Goal: Task Accomplishment & Management: Use online tool/utility

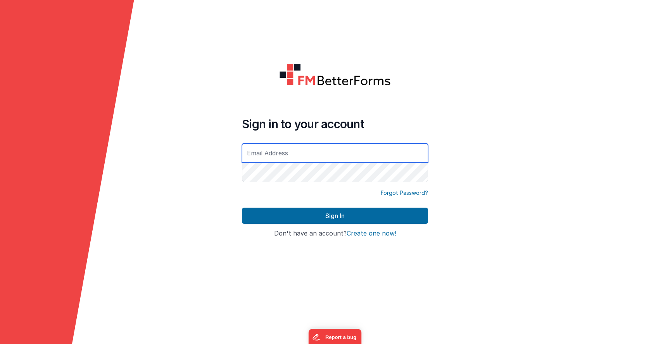
type input "[EMAIL_ADDRESS][DOMAIN_NAME]"
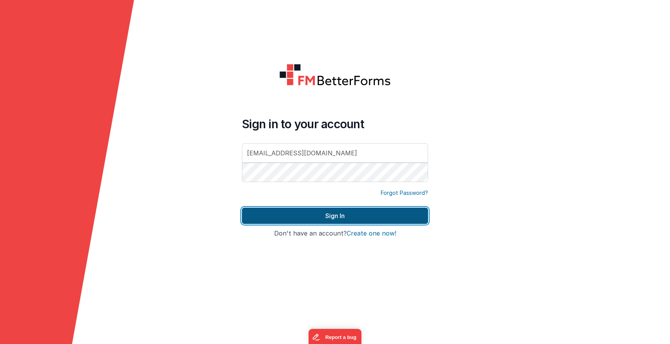
click at [308, 219] on button "Sign In" at bounding box center [335, 216] width 186 height 16
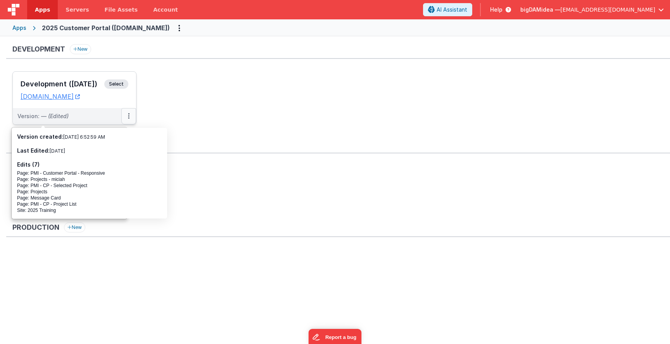
click at [129, 116] on icon at bounding box center [129, 116] width 2 height 0
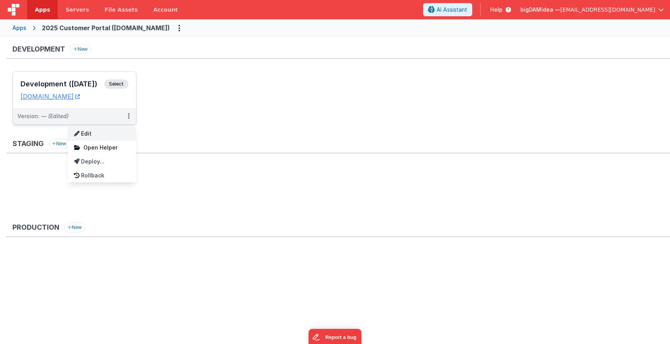
click at [91, 140] on link "Edit" at bounding box center [102, 134] width 68 height 14
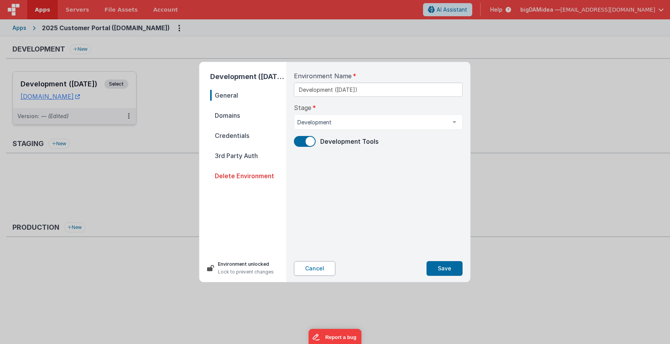
click at [314, 266] on button "Cancel" at bounding box center [314, 268] width 41 height 15
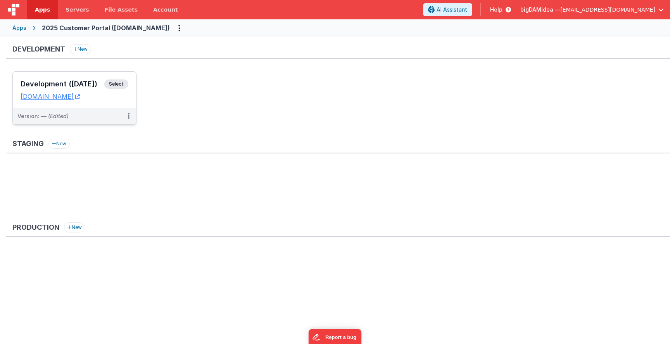
click at [116, 84] on span "Select" at bounding box center [116, 83] width 24 height 9
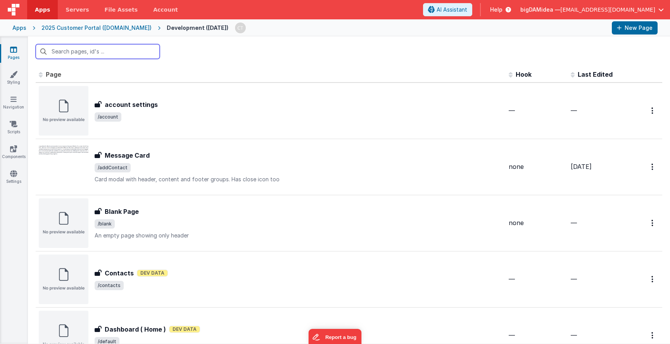
click at [89, 49] on input "text" at bounding box center [98, 51] width 124 height 15
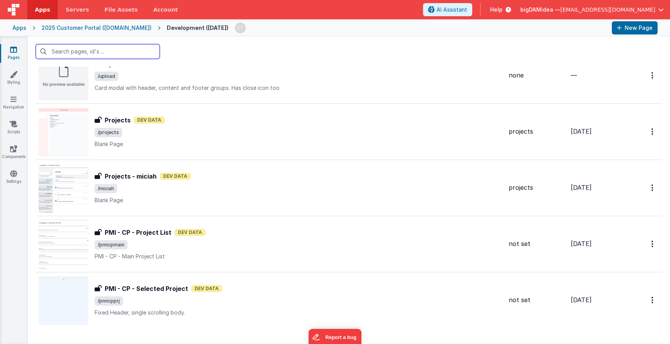
scroll to position [993, 0]
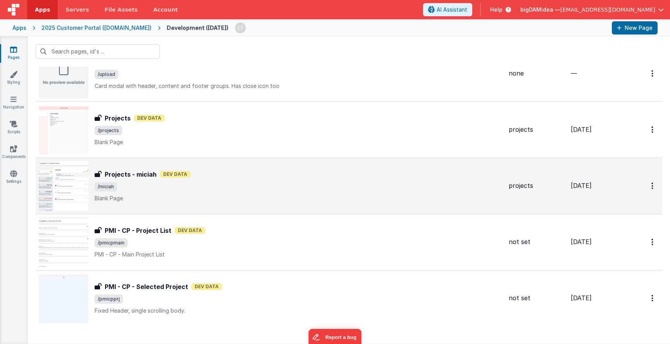
click at [173, 193] on div "Projects - miciah Projects - miciah Dev Data /[PERSON_NAME] Page" at bounding box center [299, 186] width 408 height 33
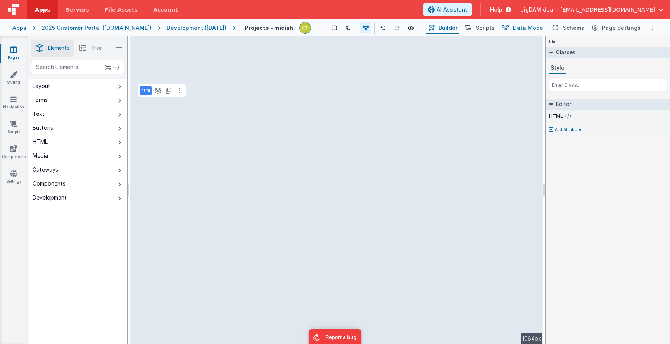
click at [530, 26] on span "Data Model" at bounding box center [529, 28] width 32 height 8
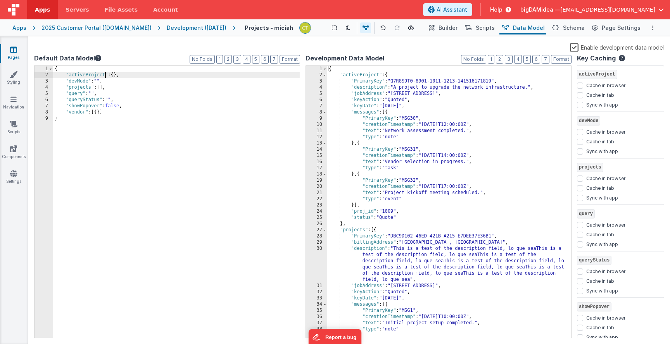
click at [104, 75] on div "{ "activeProject" : { } , "devMode" : "" , "projects" : [ ] , "query" : "" , "q…" at bounding box center [176, 208] width 247 height 285
click at [454, 25] on span "Builder" at bounding box center [447, 28] width 19 height 8
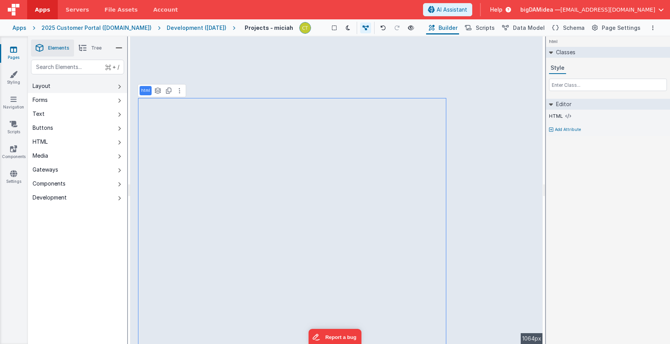
click at [91, 90] on button "Layout" at bounding box center [77, 86] width 99 height 14
click at [55, 79] on button "Layout" at bounding box center [77, 86] width 99 height 14
click at [10, 74] on icon at bounding box center [14, 75] width 8 height 8
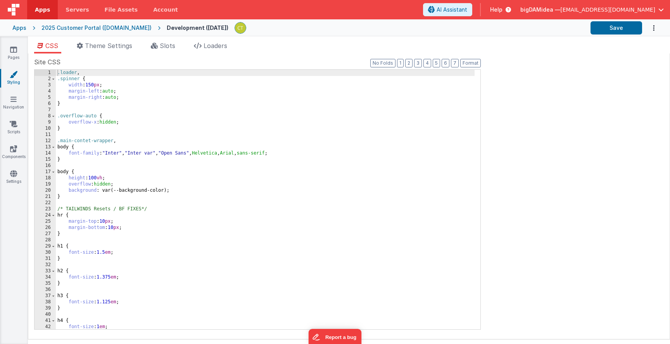
click at [100, 116] on div ".loader , .spinner { width : 150 px ; margin-left : auto ; margin-right : auto …" at bounding box center [265, 206] width 419 height 272
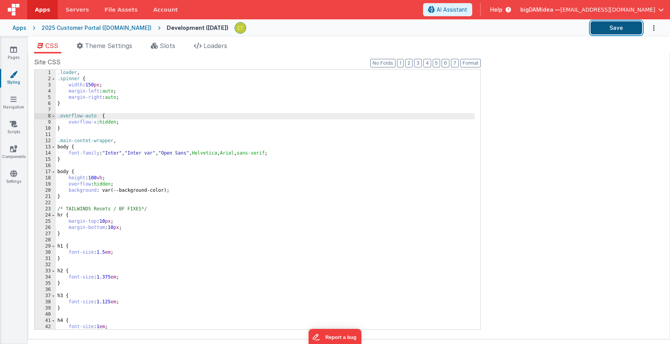
click at [601, 26] on button "Save" at bounding box center [616, 27] width 52 height 13
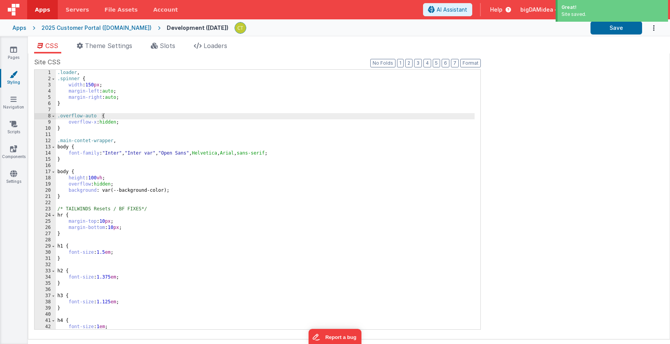
click at [93, 26] on div "2025 Customer Portal ([DOMAIN_NAME])" at bounding box center [96, 28] width 110 height 8
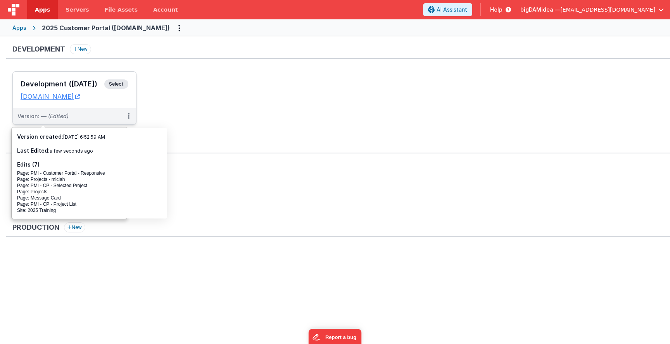
click at [75, 86] on h3 "Development ([DATE])" at bounding box center [63, 84] width 84 height 8
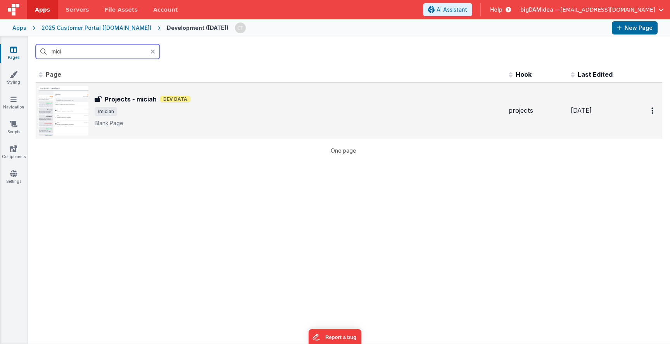
type input "mici"
click at [590, 111] on span "[DATE]" at bounding box center [581, 111] width 21 height 8
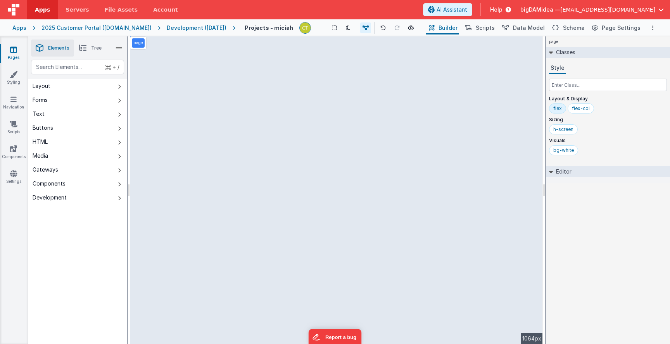
click at [191, 113] on div "page --> 1064px" at bounding box center [336, 190] width 413 height 308
click at [12, 102] on icon at bounding box center [13, 99] width 6 height 8
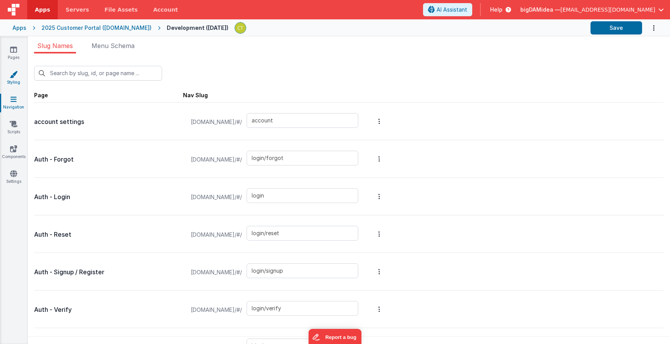
click at [13, 75] on icon at bounding box center [14, 75] width 8 height 8
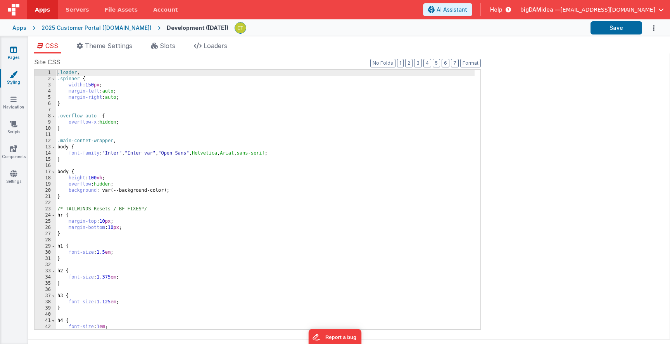
click at [13, 50] on icon at bounding box center [13, 50] width 7 height 8
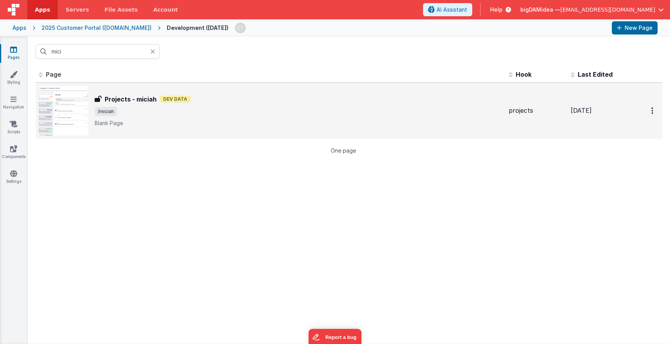
click at [169, 95] on div "Projects - miciah Dev Data" at bounding box center [299, 99] width 408 height 9
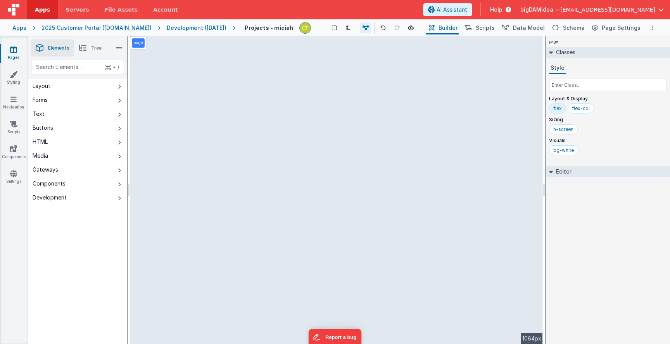
click at [276, 118] on div "page --> 1064px" at bounding box center [336, 190] width 413 height 308
click at [230, 110] on div "page --> 1064px" at bounding box center [336, 190] width 413 height 308
click at [197, 126] on div "page --> 1064px" at bounding box center [336, 190] width 413 height 308
click at [492, 108] on div "page --> 1064px" at bounding box center [336, 190] width 413 height 308
click at [486, 126] on div "page --> 1064px" at bounding box center [336, 190] width 413 height 308
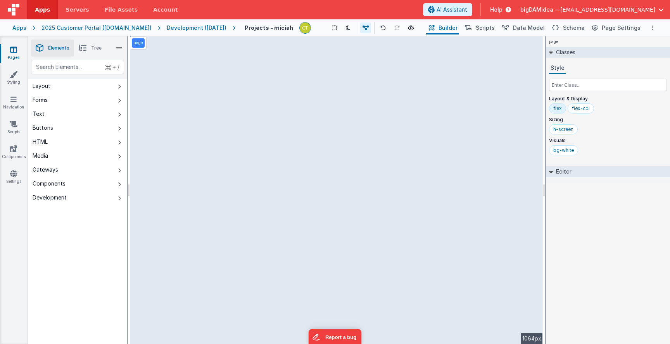
click at [530, 53] on div "page --> 1064px" at bounding box center [336, 190] width 413 height 308
click at [488, 24] on span "Scripts" at bounding box center [485, 28] width 19 height 8
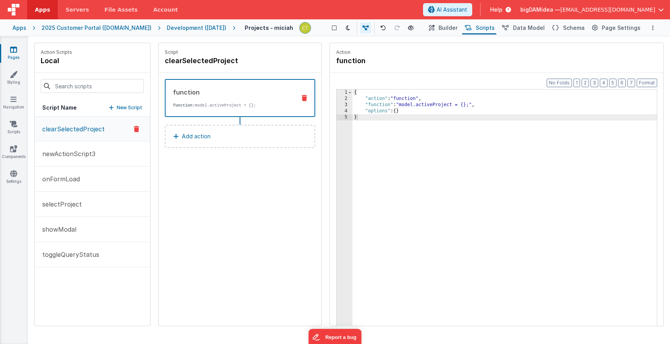
click at [481, 105] on div "{ "action" : "function" , "function" : "model.activeProject = {};" , "options" …" at bounding box center [504, 226] width 304 height 273
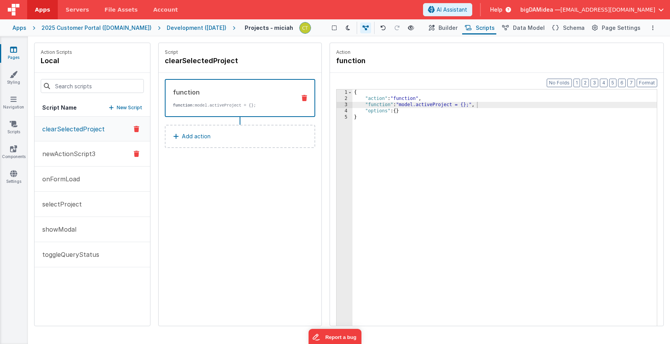
click at [89, 149] on p "newActionScript3" at bounding box center [67, 153] width 58 height 9
click at [79, 182] on button "onFormLoad" at bounding box center [93, 179] width 116 height 25
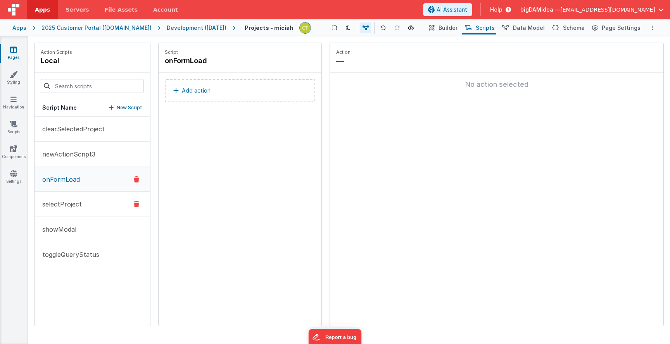
click at [68, 200] on p "selectProject" at bounding box center [60, 204] width 44 height 9
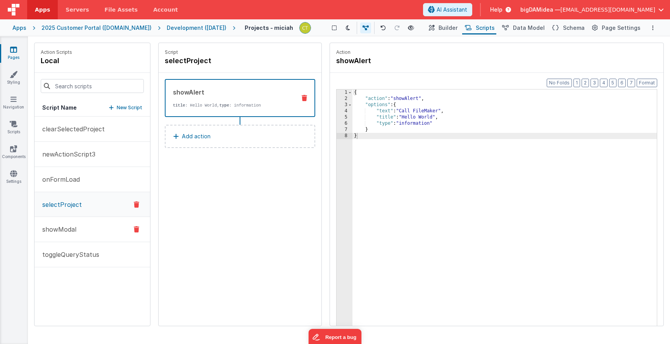
click at [66, 224] on button "showModal" at bounding box center [93, 229] width 116 height 25
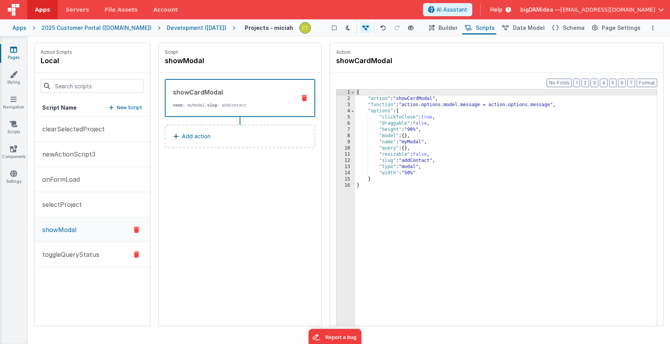
click at [75, 255] on p "toggleQueryStatus" at bounding box center [69, 254] width 62 height 9
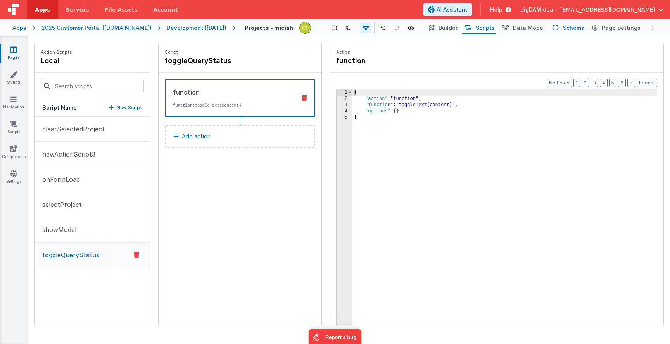
click at [576, 29] on span "Schema" at bounding box center [574, 28] width 22 height 8
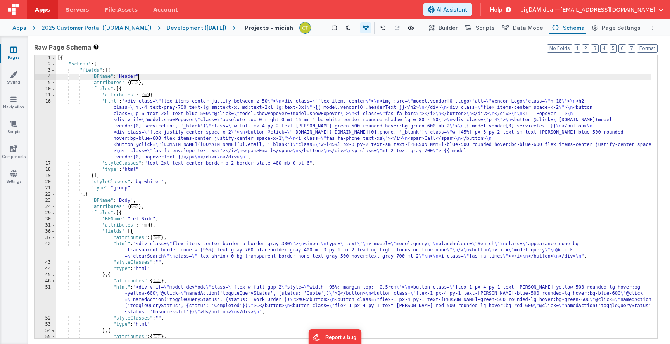
click at [137, 78] on div "[{ "schema" : { "fields" : [{ "BFName" : "Header" , "attributes" : { ... } , "f…" at bounding box center [354, 231] width 596 height 352
click at [449, 29] on span "Builder" at bounding box center [447, 28] width 19 height 8
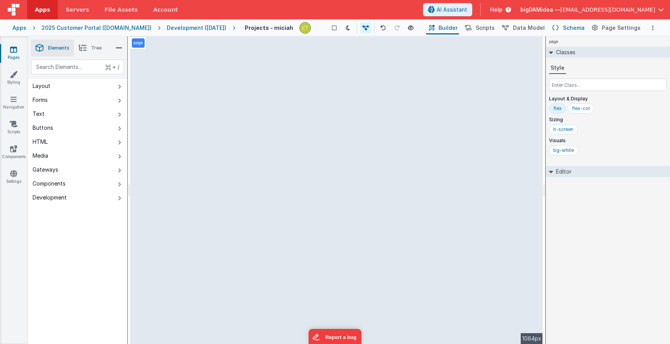
click at [571, 27] on span "Schema" at bounding box center [574, 28] width 22 height 8
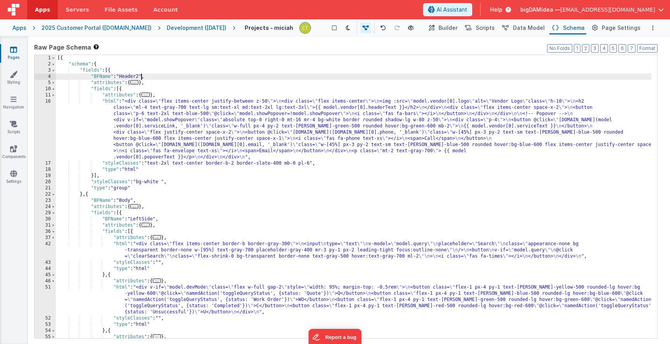
click at [142, 76] on div "[{ "schema" : { "fields" : [{ "BFName" : "Header2" , "attributes" : { ... } , "…" at bounding box center [354, 231] width 596 height 352
click at [217, 29] on div "Development ([DATE])" at bounding box center [197, 28] width 60 height 8
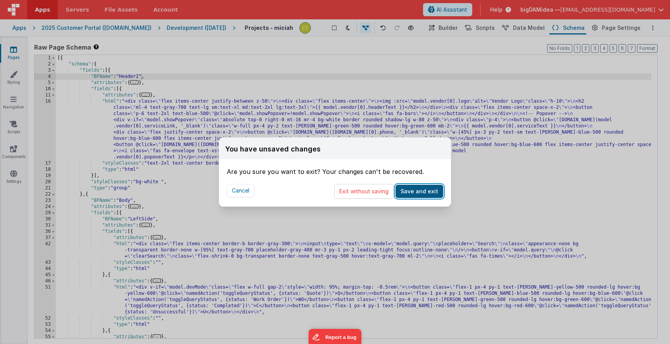
click at [419, 191] on button "Save and exit" at bounding box center [419, 191] width 48 height 13
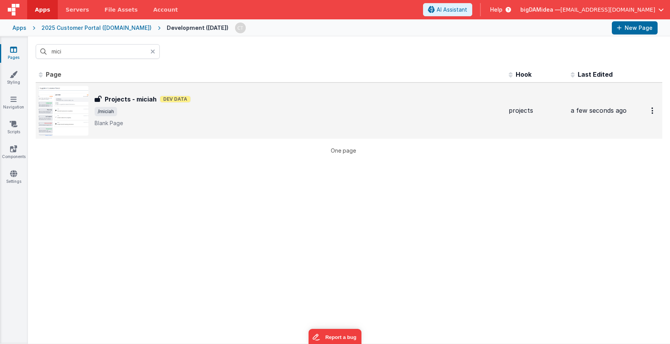
click at [445, 97] on div "Projects - miciah Dev Data" at bounding box center [299, 99] width 408 height 9
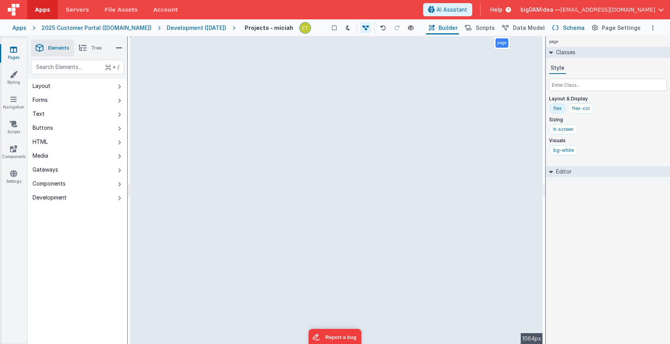
click at [576, 29] on span "Schema" at bounding box center [574, 28] width 22 height 8
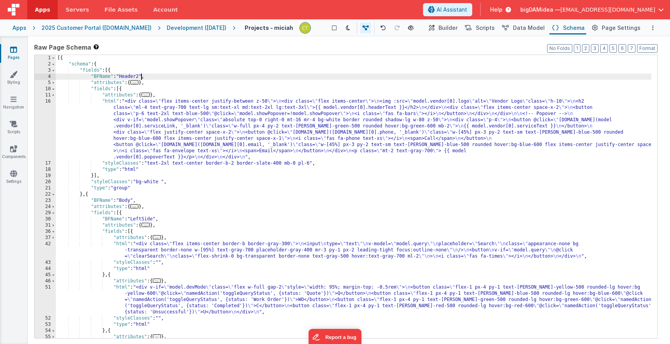
click at [142, 76] on div "[{ "schema" : { "fields" : [{ "BFName" : "Header2" , "attributes" : { ... } , "…" at bounding box center [354, 231] width 596 height 352
click at [204, 26] on div "Development ([DATE])" at bounding box center [197, 28] width 60 height 8
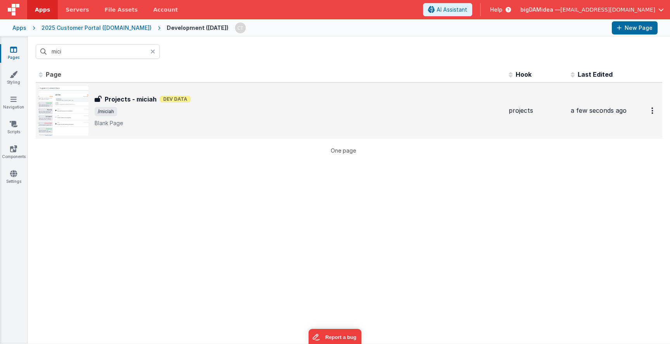
click at [135, 96] on h3 "Projects - miciah" at bounding box center [131, 99] width 52 height 9
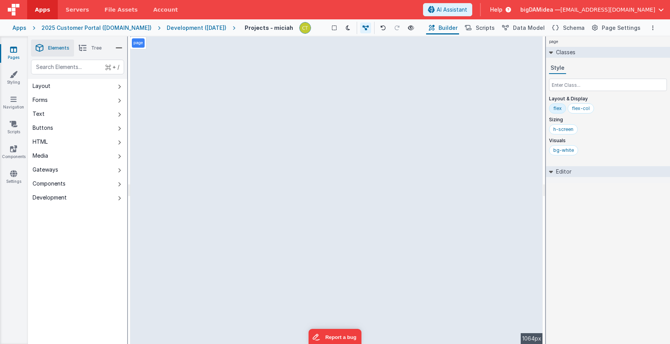
drag, startPoint x: 533, startPoint y: 154, endPoint x: 523, endPoint y: 218, distance: 64.8
click at [523, 218] on div "page --> 1064px" at bounding box center [336, 190] width 413 height 308
click at [289, 159] on div "page --> 1064px" at bounding box center [336, 190] width 413 height 308
click at [648, 26] on button "Options" at bounding box center [652, 27] width 9 height 9
click at [600, 45] on p "Save" at bounding box center [607, 43] width 49 height 8
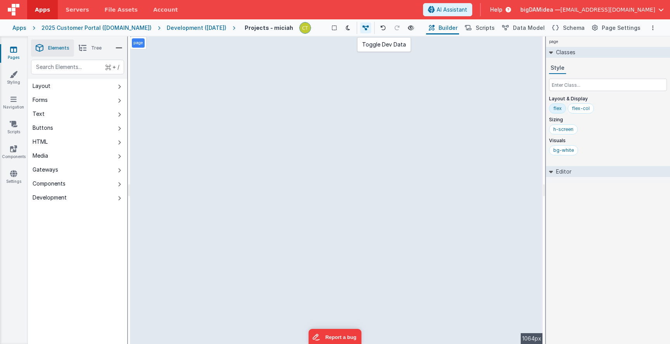
click at [372, 26] on div "Apps Servers File Assets Account Some FUTURE Slot AI Assistant Help bigDAMidea …" at bounding box center [335, 172] width 670 height 344
click at [369, 26] on icon at bounding box center [366, 27] width 6 height 5
click at [370, 26] on icon at bounding box center [367, 27] width 6 height 5
click at [55, 85] on button "Layout" at bounding box center [77, 86] width 99 height 14
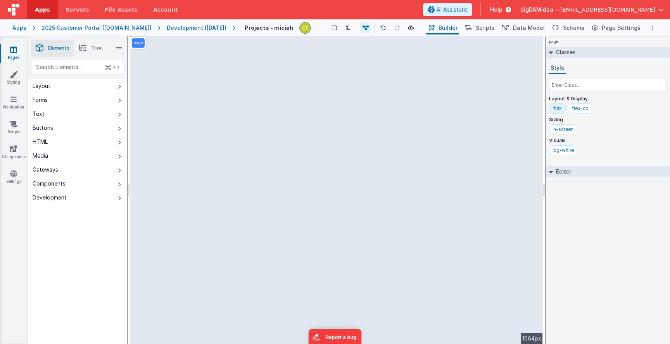
click at [93, 47] on span "Tree" at bounding box center [96, 48] width 10 height 6
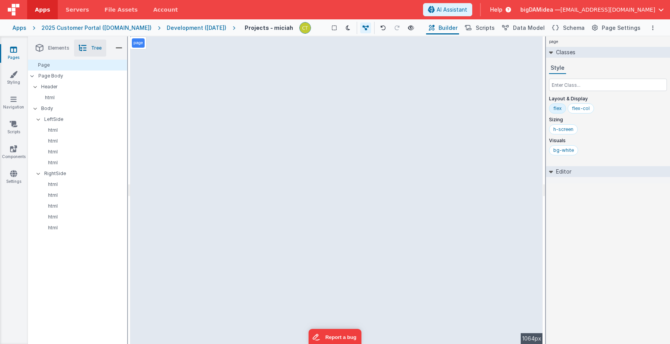
click at [206, 26] on div "Development ([DATE])" at bounding box center [197, 28] width 60 height 8
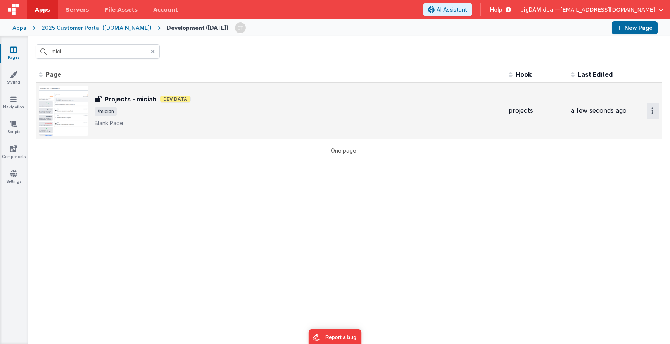
click at [647, 110] on button "Options" at bounding box center [653, 111] width 12 height 16
click at [608, 141] on link "Preview" at bounding box center [625, 143] width 68 height 14
